Goal: Information Seeking & Learning: Learn about a topic

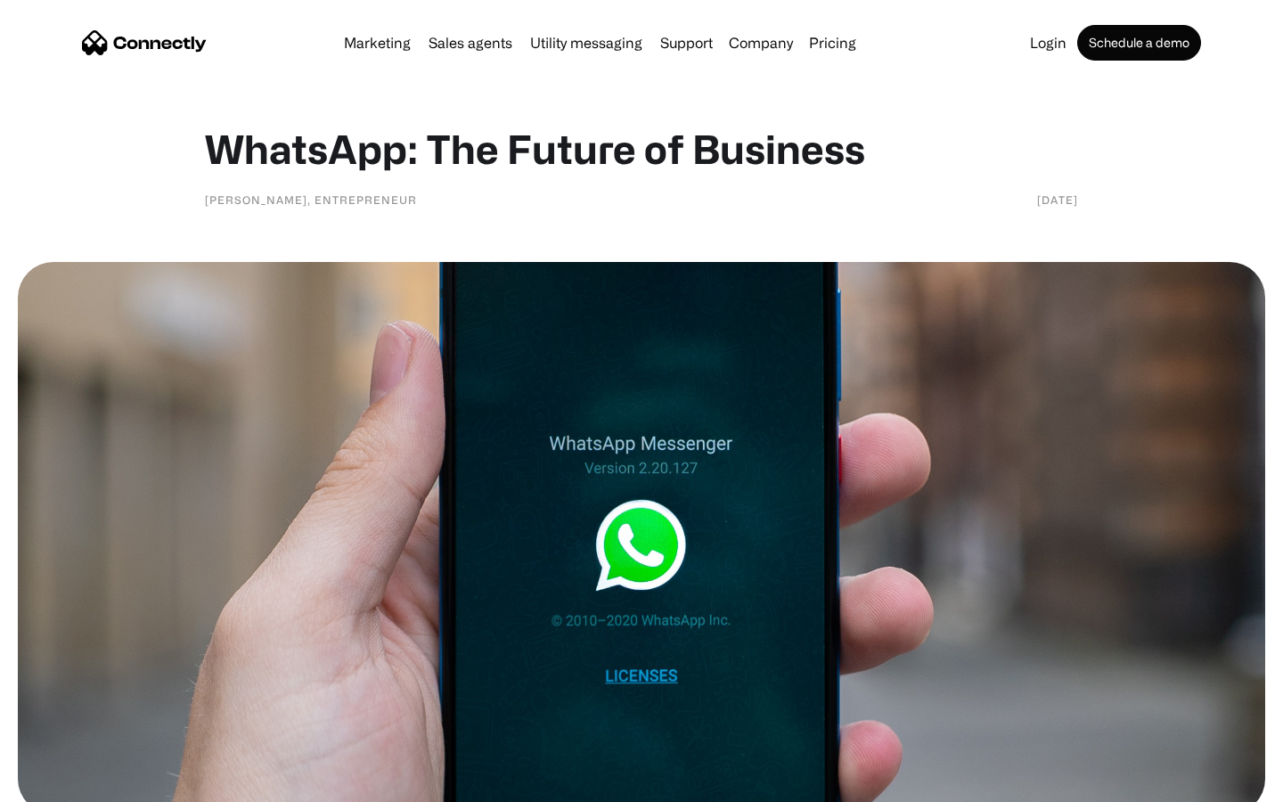
scroll to position [1000, 0]
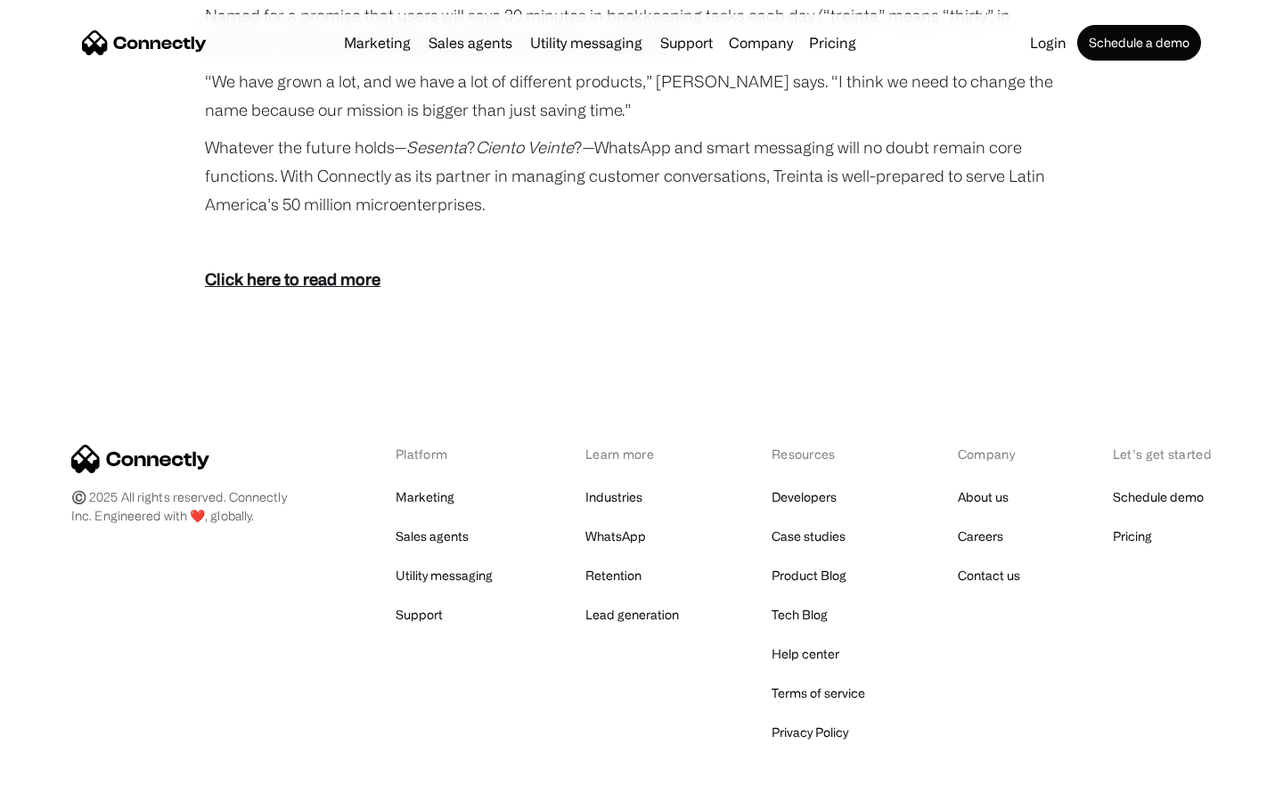
scroll to position [3279, 0]
